Goal: Navigation & Orientation: Find specific page/section

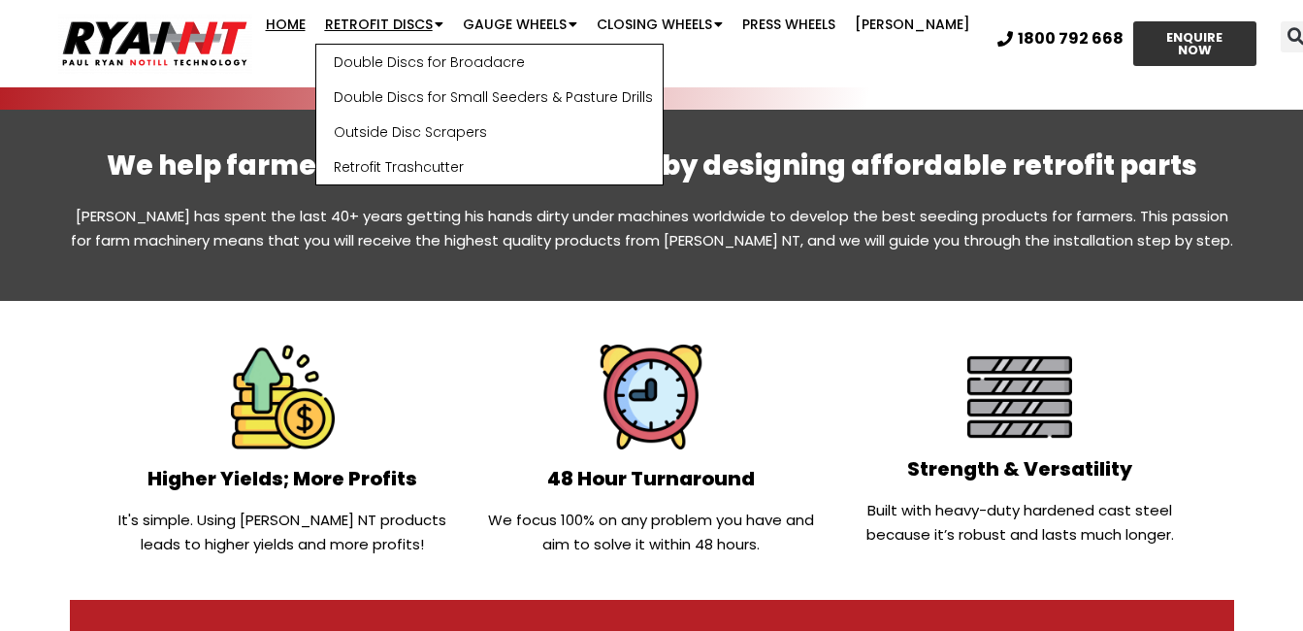
click at [406, 16] on link "Retrofit Discs" at bounding box center [384, 24] width 138 height 39
